Goal: Transaction & Acquisition: Purchase product/service

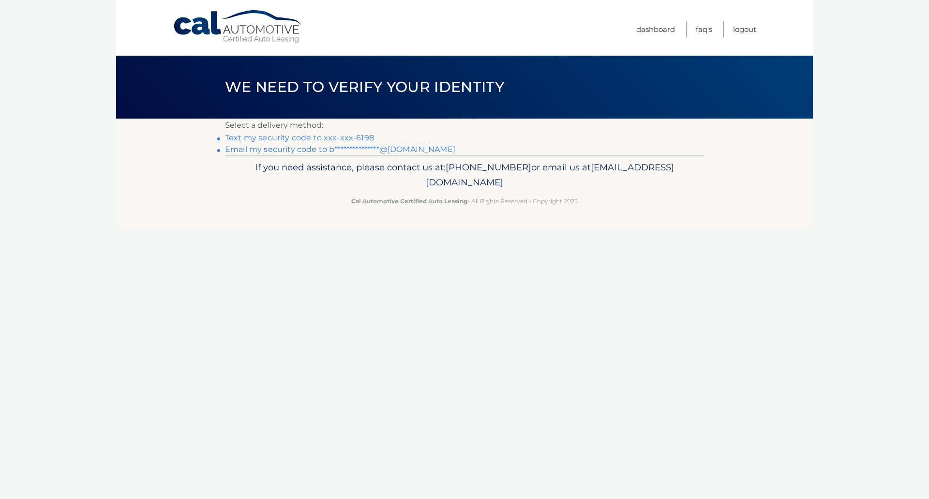
click at [322, 140] on link "Text my security code to xxx-xxx-6198" at bounding box center [299, 137] width 149 height 9
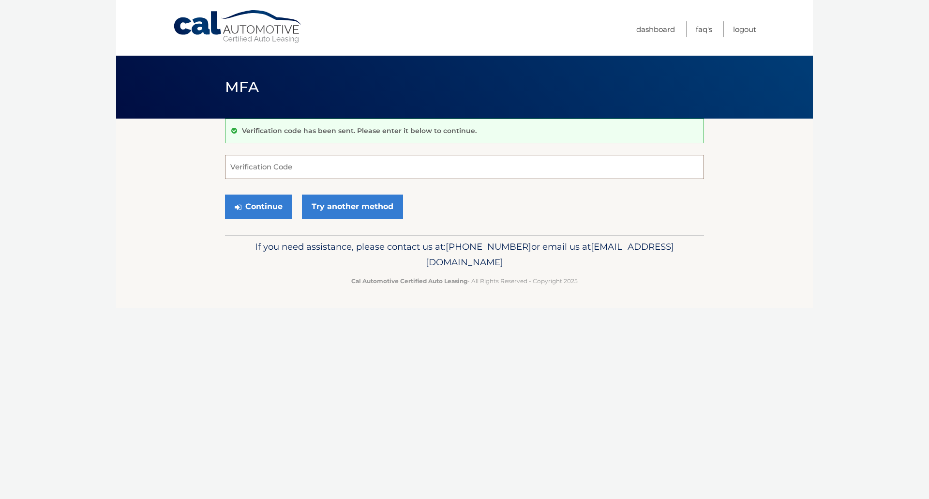
click at [264, 167] on input "Verification Code" at bounding box center [464, 167] width 479 height 24
type input "370941"
click at [254, 204] on button "Continue" at bounding box center [258, 207] width 67 height 24
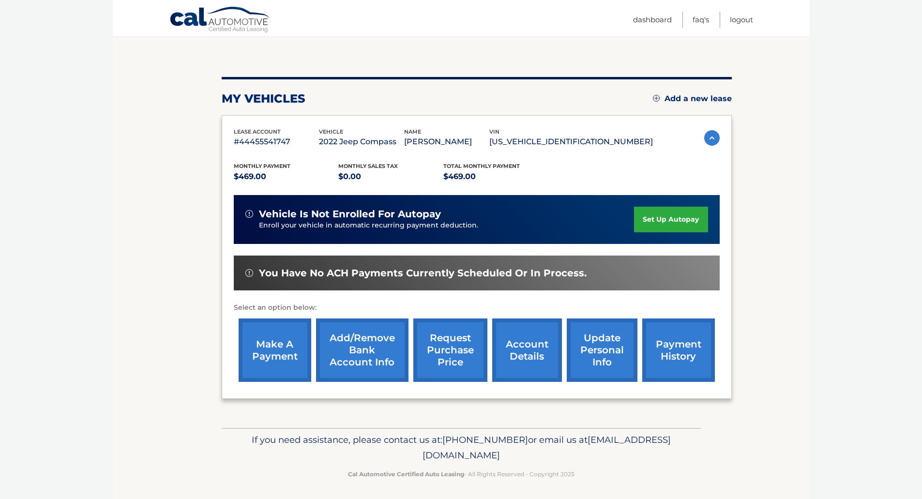
scroll to position [88, 0]
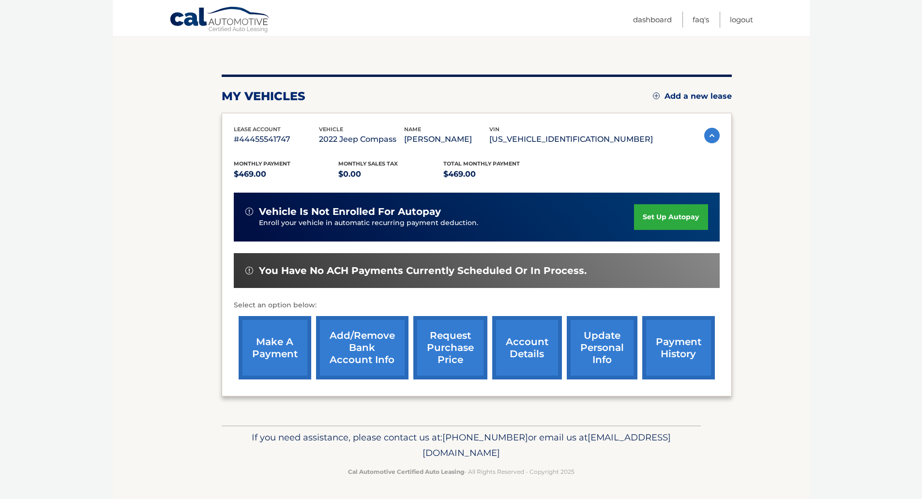
click at [283, 360] on link "make a payment" at bounding box center [275, 347] width 73 height 63
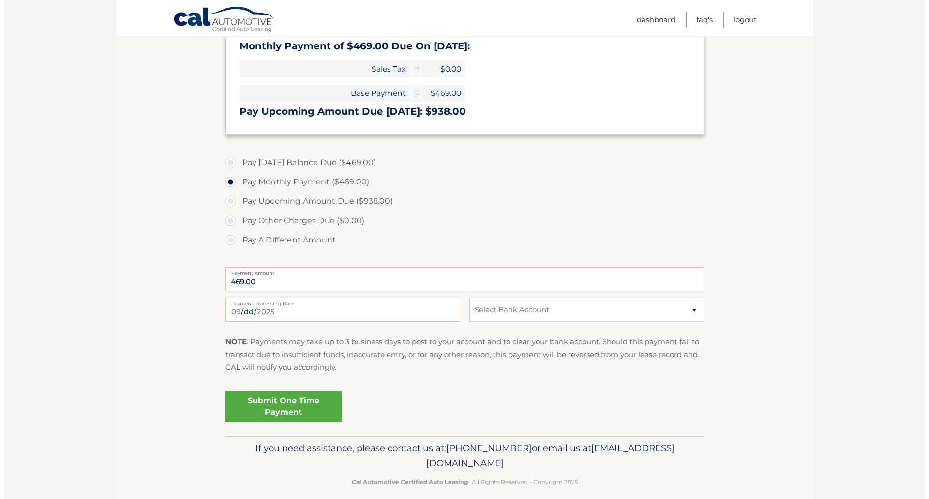
scroll to position [234, 0]
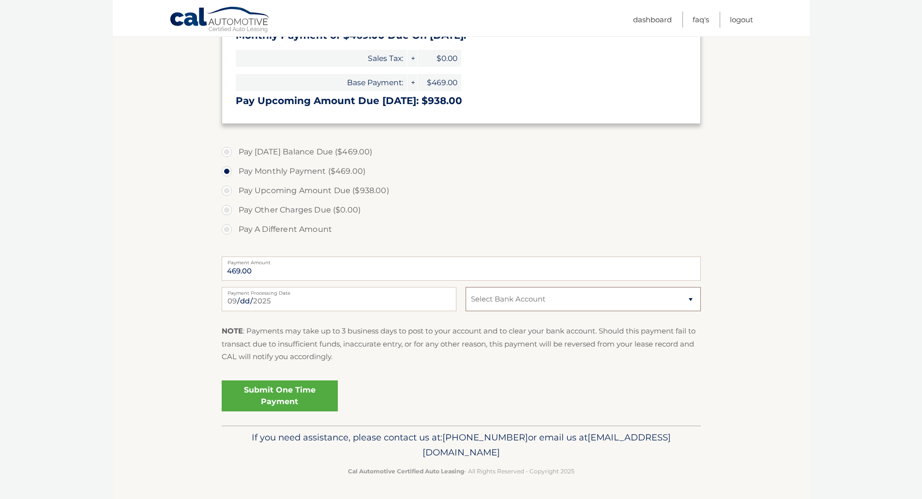
click at [483, 307] on select "Select Bank Account Checking CITIZENS BANK NA *****1811 Checking USAA FEDERAL S…" at bounding box center [582, 299] width 235 height 24
select select "ZGVhMTM1ZWItNGQ1NS00YmZlLWI3MDItYzYwOTAyZTFlYzYz"
click at [465, 287] on select "Select Bank Account Checking CITIZENS BANK NA *****1811 Checking USAA FEDERAL S…" at bounding box center [582, 299] width 235 height 24
click at [304, 400] on link "Submit One Time Payment" at bounding box center [280, 395] width 116 height 31
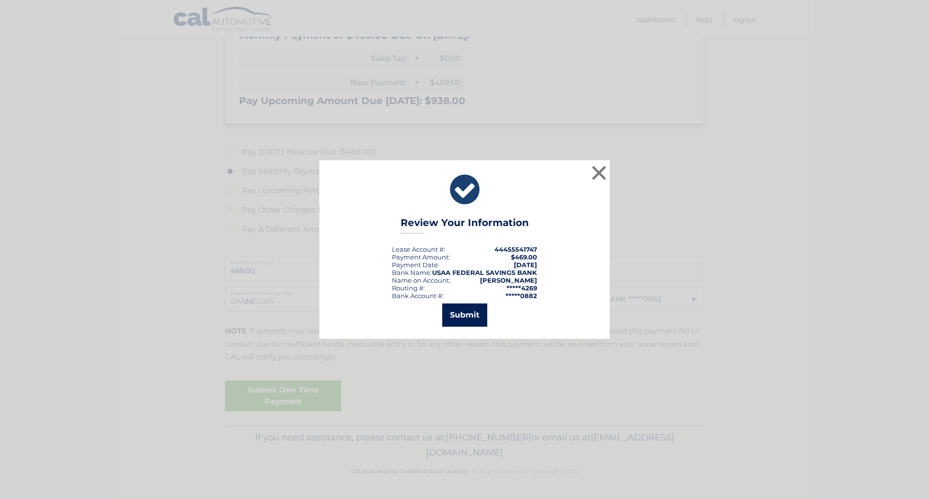
click at [473, 304] on button "Submit" at bounding box center [464, 314] width 45 height 23
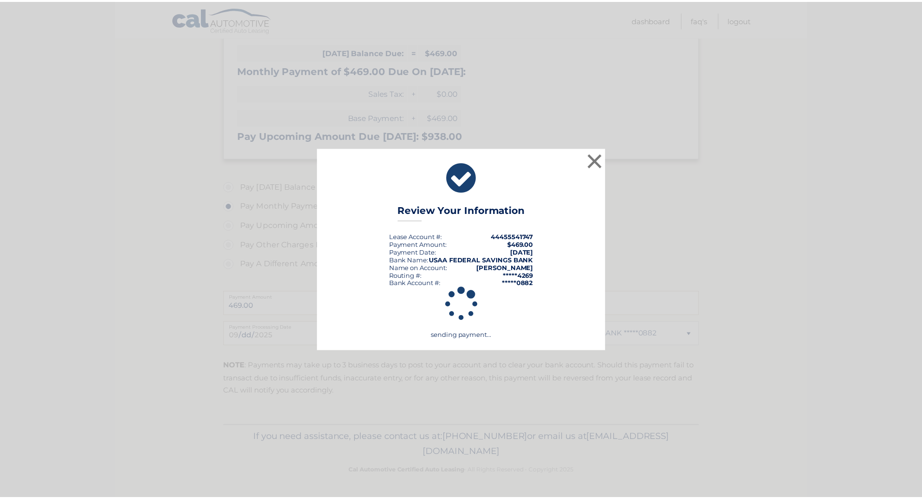
scroll to position [199, 0]
click at [600, 156] on button "×" at bounding box center [598, 160] width 19 height 19
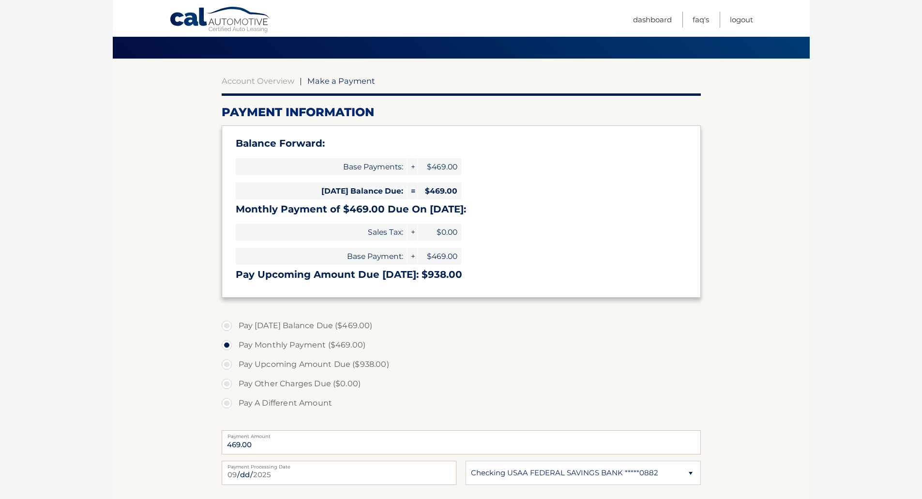
scroll to position [198, 0]
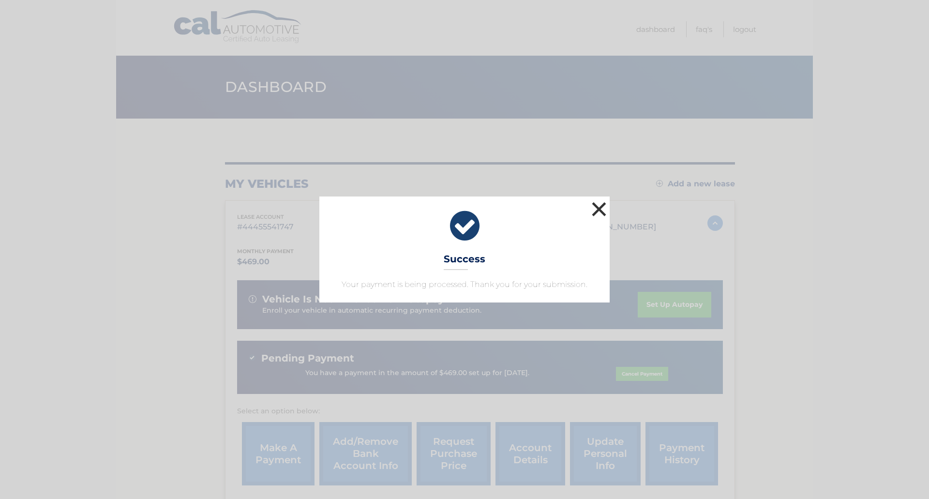
click at [602, 206] on button "×" at bounding box center [598, 208] width 19 height 19
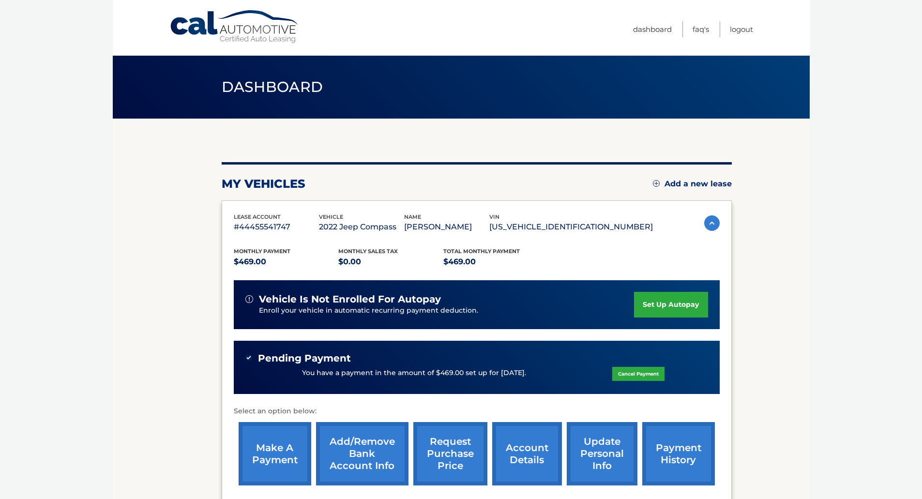
click at [183, 311] on section "my vehicles Add a new lease lease account #44455541747 vehicle 2022 Jeep Compas…" at bounding box center [461, 325] width 697 height 413
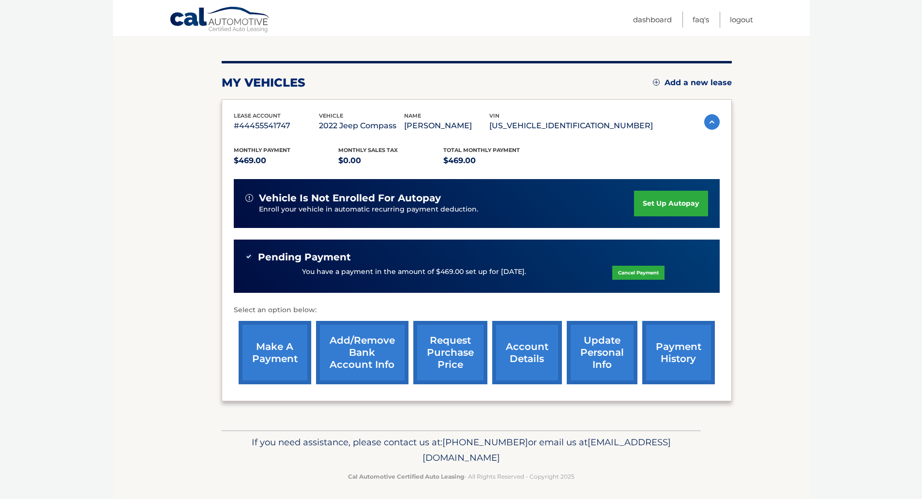
scroll to position [106, 0]
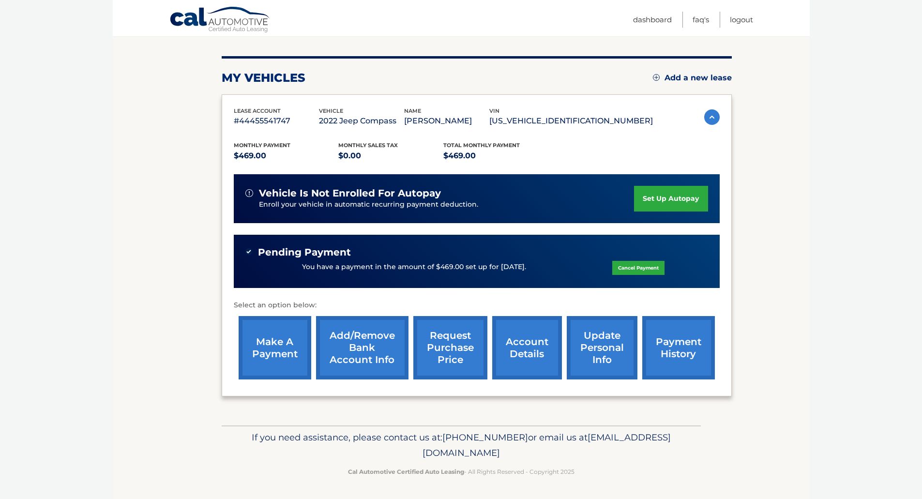
click at [44, 273] on body "Cal Automotive Menu Dashboard FAQ's Logout" at bounding box center [461, 143] width 922 height 499
